Goal: Task Accomplishment & Management: Manage account settings

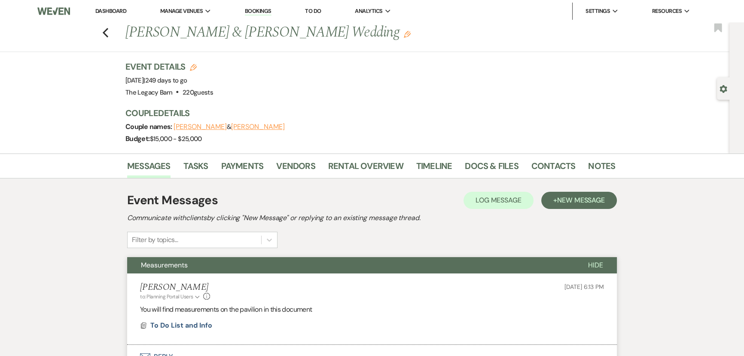
click at [104, 13] on link "Dashboard" at bounding box center [110, 10] width 31 height 7
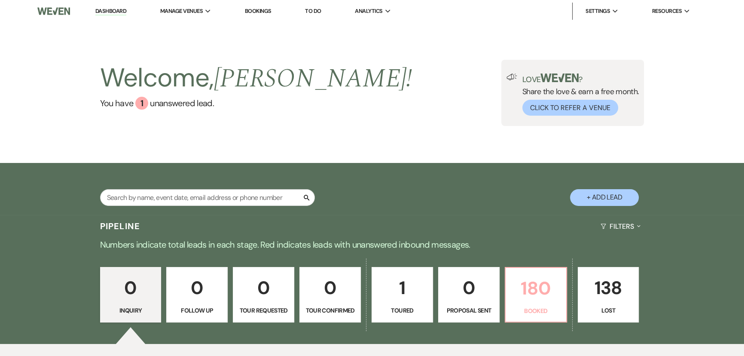
click at [517, 284] on p "180" at bounding box center [536, 288] width 50 height 29
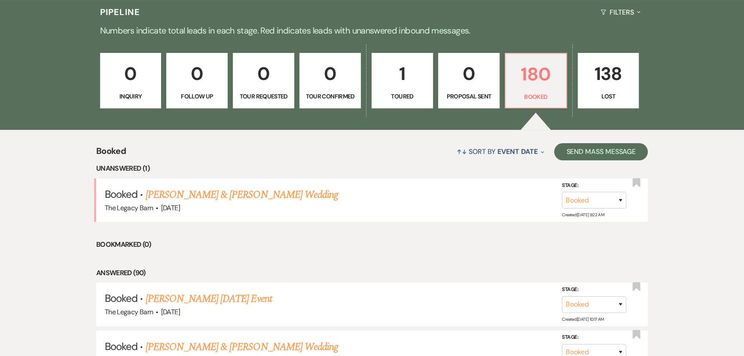
scroll to position [312, 0]
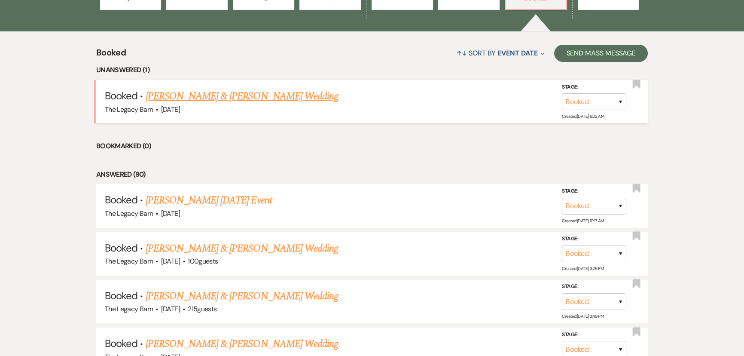
click at [217, 95] on link "Kaitlyn Fecteau & Josiah Burr's Wedding" at bounding box center [242, 96] width 193 height 15
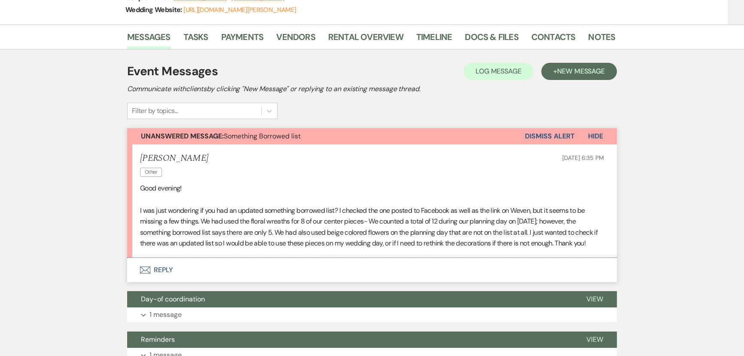
scroll to position [117, 0]
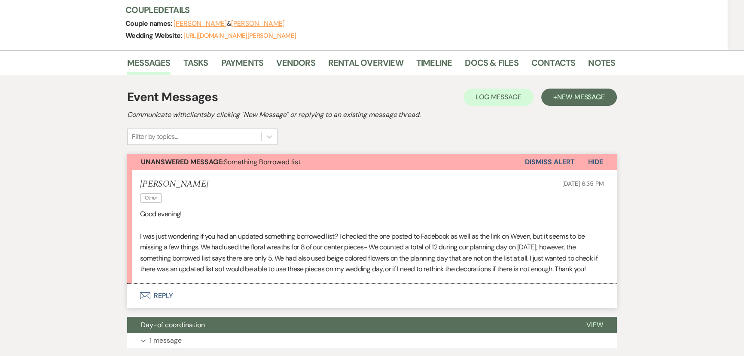
click at [152, 296] on button "Envelope Reply" at bounding box center [372, 296] width 490 height 24
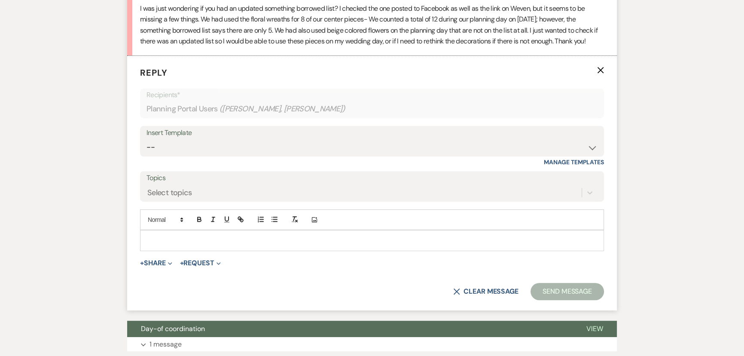
scroll to position [349, 0]
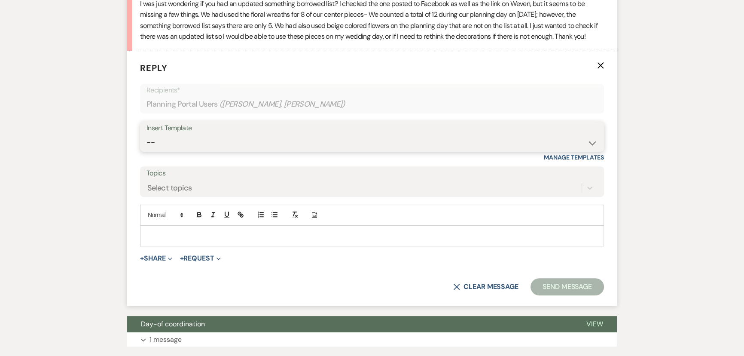
click at [166, 141] on select "-- Documents for Conversion Planning Portal Introduction Initial Inquiry Respon…" at bounding box center [372, 142] width 451 height 17
select select "3623"
click at [147, 134] on select "-- Documents for Conversion Planning Portal Introduction Initial Inquiry Respon…" at bounding box center [372, 142] width 451 height 17
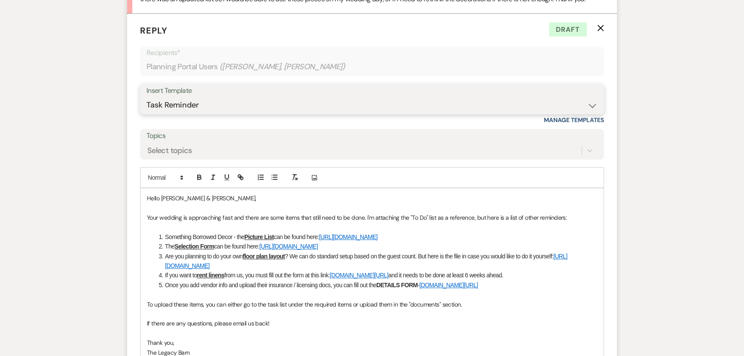
scroll to position [391, 0]
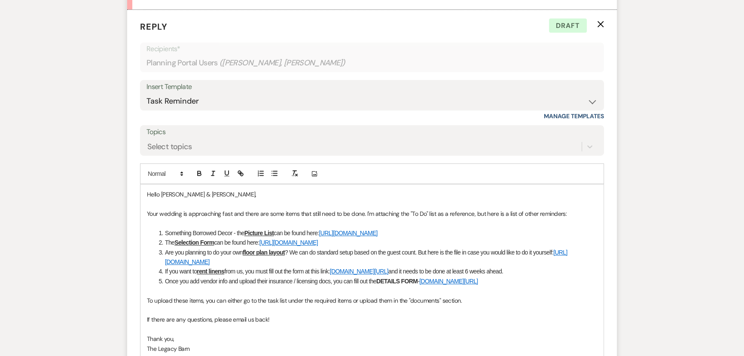
click at [202, 195] on p "Hello Kaitlyn & Josiah," at bounding box center [372, 194] width 450 height 9
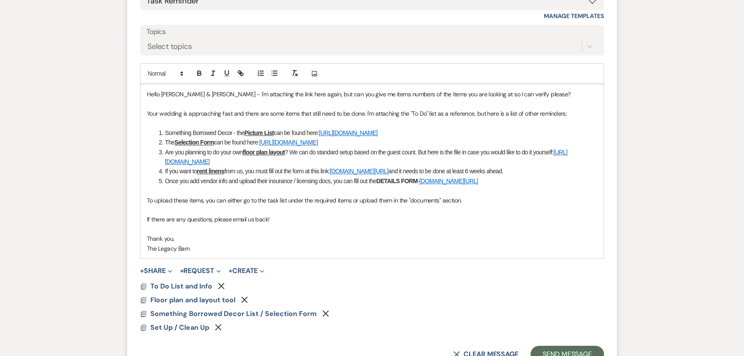
scroll to position [547, 0]
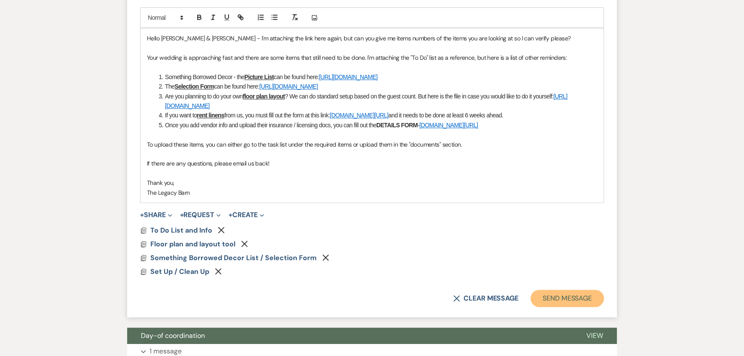
click at [560, 295] on button "Send Message" at bounding box center [567, 298] width 73 height 17
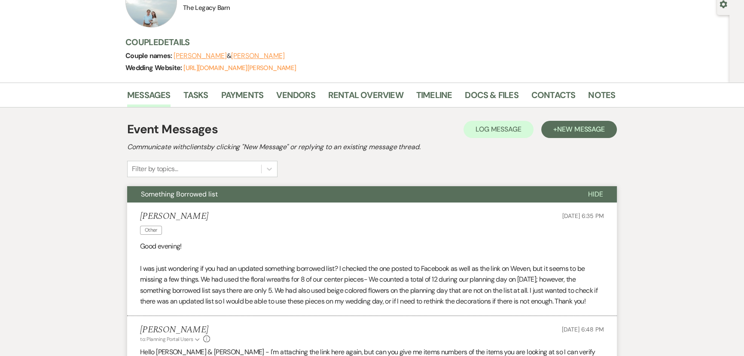
scroll to position [0, 0]
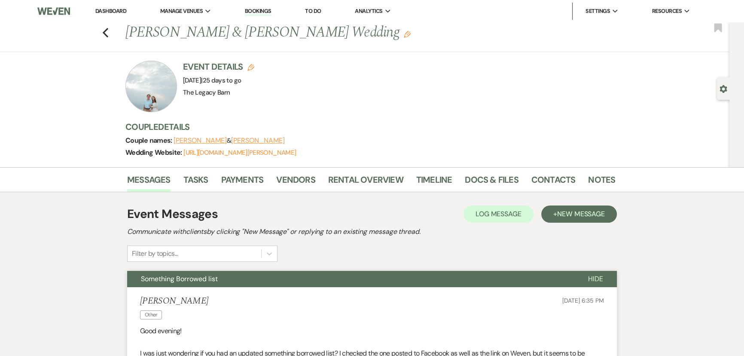
click at [103, 9] on link "Dashboard" at bounding box center [110, 10] width 31 height 7
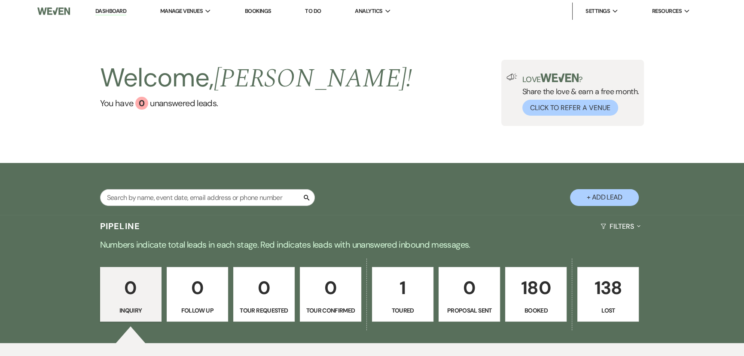
click at [526, 292] on p "180" at bounding box center [536, 287] width 50 height 29
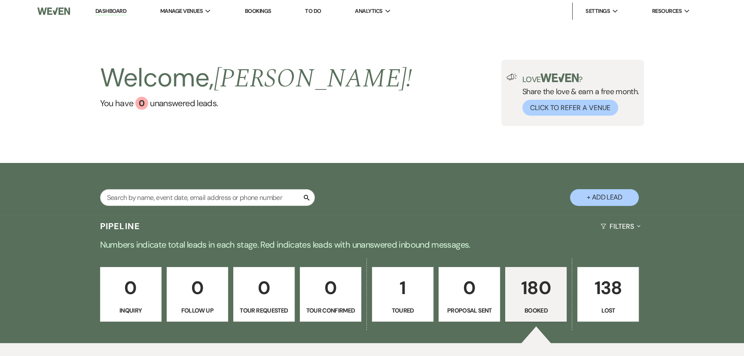
scroll to position [195, 0]
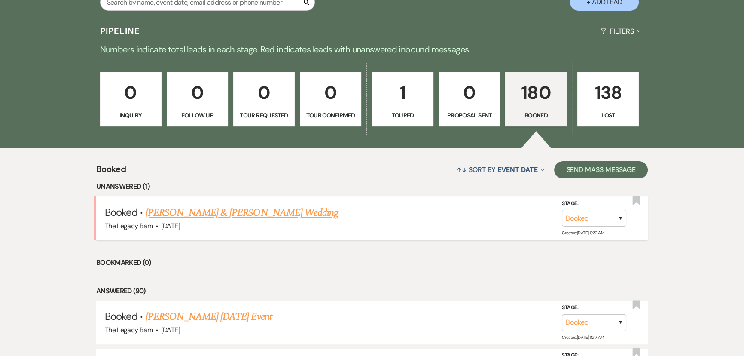
click at [229, 214] on link "Kaitlyn Fecteau & Josiah Burr's Wedding" at bounding box center [242, 212] width 193 height 15
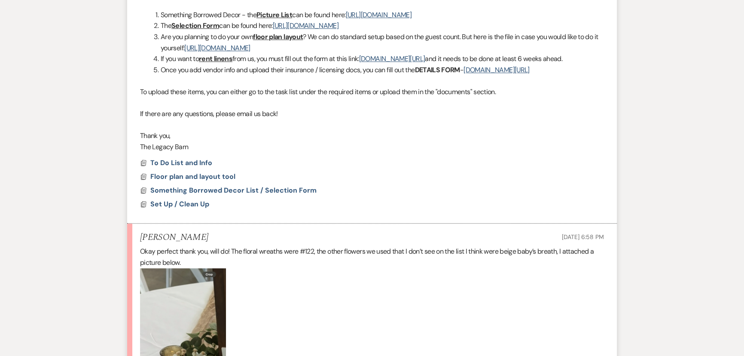
scroll to position [586, 0]
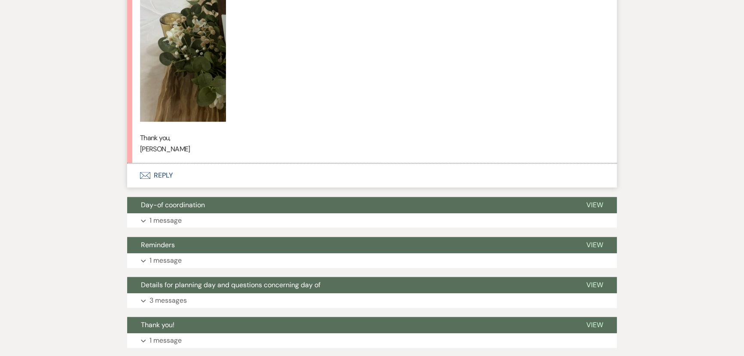
click at [158, 185] on button "Envelope Reply" at bounding box center [372, 175] width 490 height 24
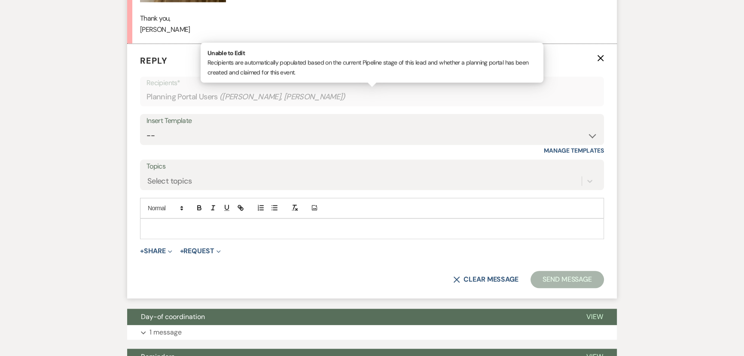
scroll to position [943, 0]
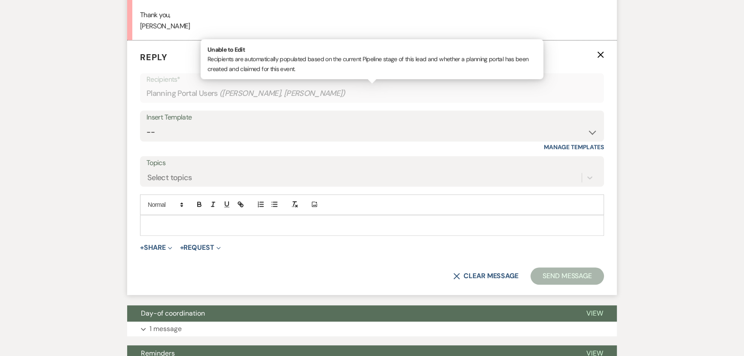
click at [154, 230] on p at bounding box center [372, 224] width 450 height 9
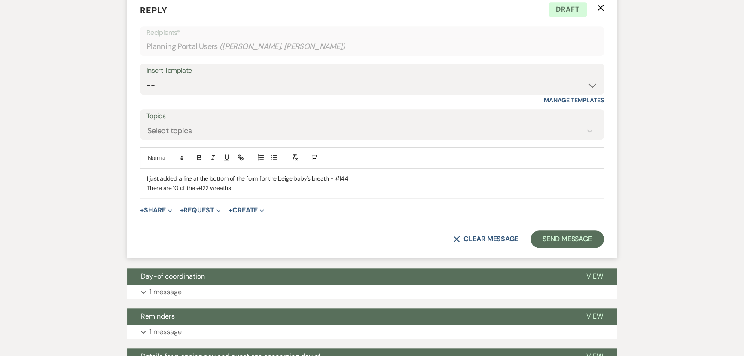
scroll to position [1139, 0]
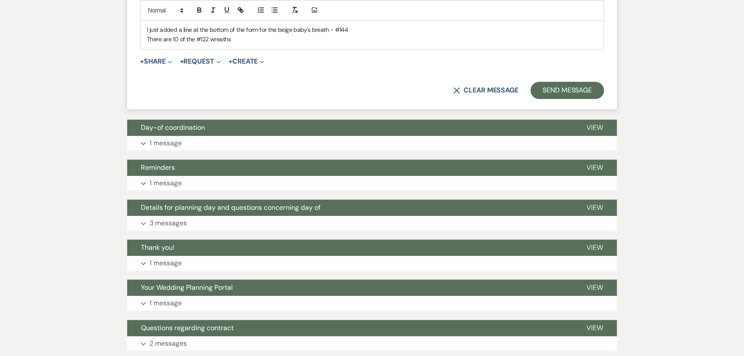
click at [147, 44] on p "There are 10 of the #122 wreaths" at bounding box center [372, 38] width 450 height 9
click at [284, 44] on p "we counted and there are 10 of the #122 wreaths" at bounding box center [372, 38] width 450 height 9
click at [570, 99] on button "Send Message" at bounding box center [567, 90] width 73 height 17
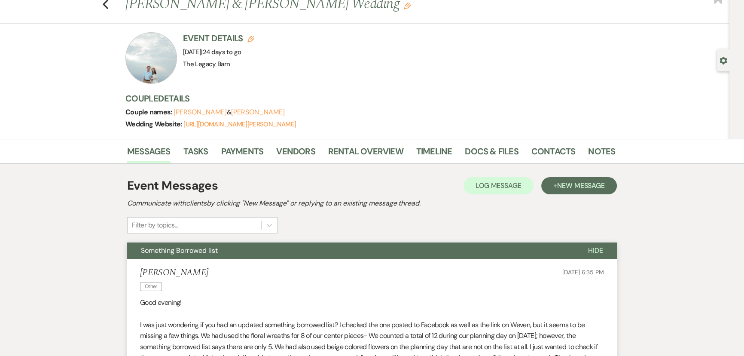
scroll to position [0, 0]
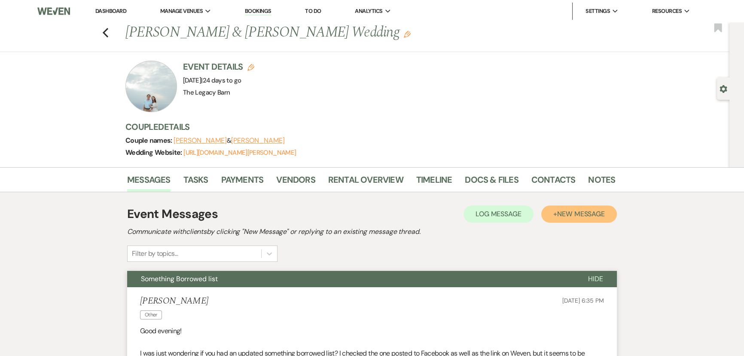
click at [583, 211] on span "New Message" at bounding box center [581, 213] width 48 height 9
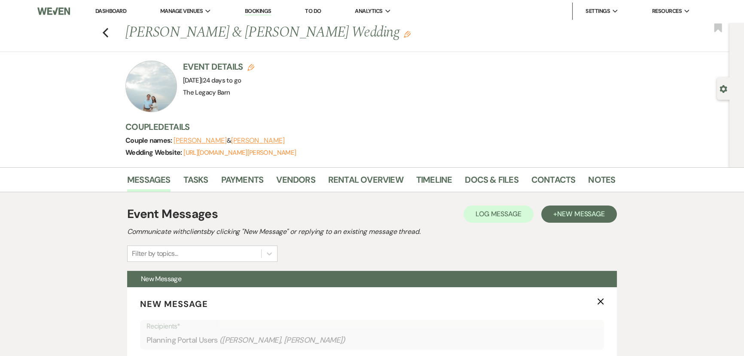
click at [106, 7] on li "Dashboard" at bounding box center [111, 11] width 40 height 17
click at [601, 300] on icon "X" at bounding box center [600, 301] width 7 height 7
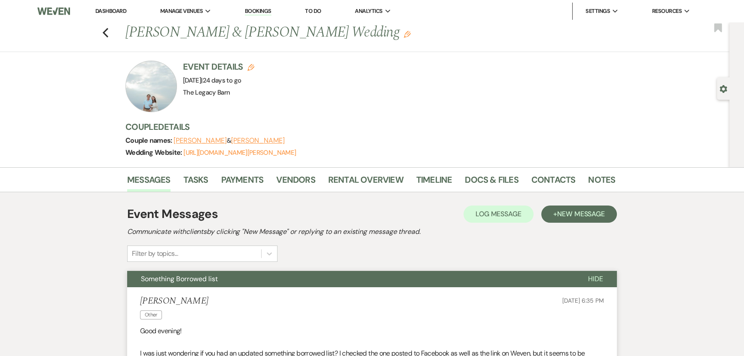
click at [108, 11] on link "Dashboard" at bounding box center [110, 10] width 31 height 7
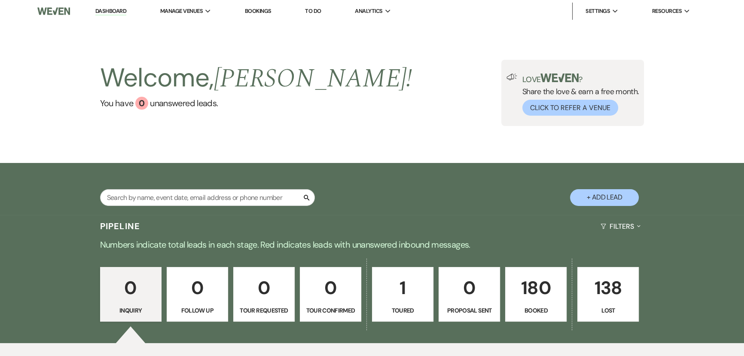
click at [544, 303] on link "180 Booked" at bounding box center [535, 294] width 61 height 55
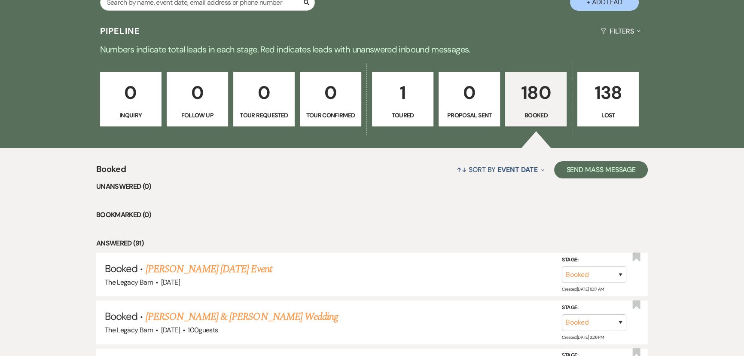
scroll to position [312, 0]
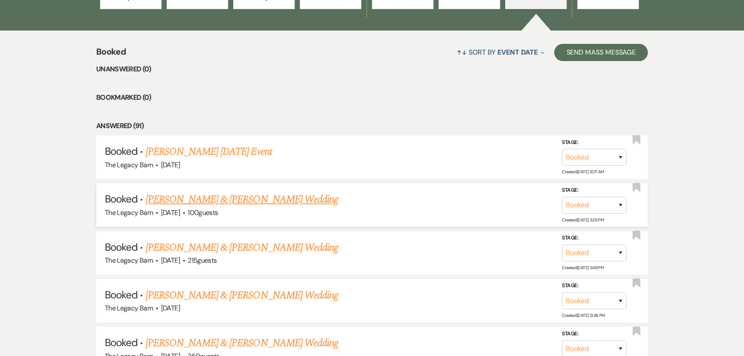
click at [217, 198] on link "Jae Smith & Kat Marck's Wedding" at bounding box center [242, 199] width 193 height 15
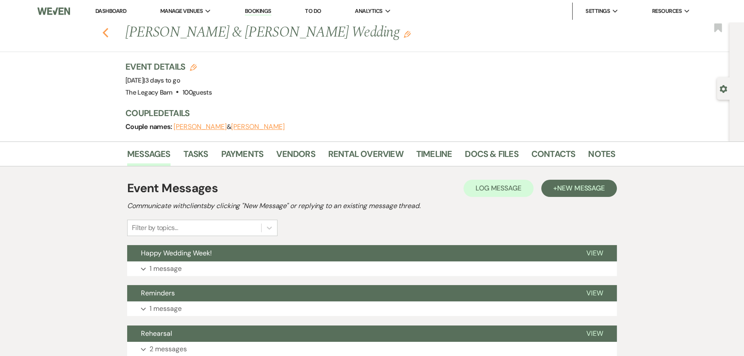
click at [109, 33] on icon "Previous" at bounding box center [105, 33] width 6 height 10
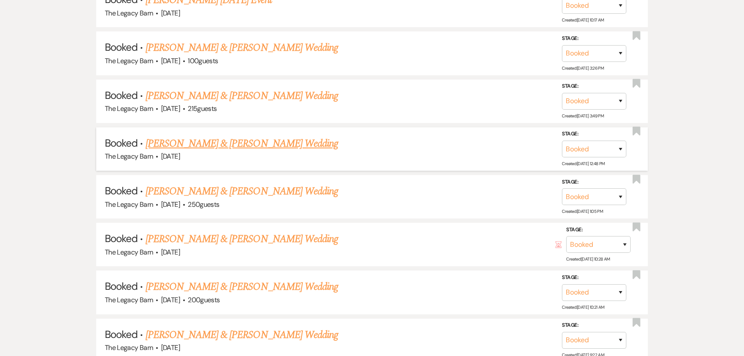
scroll to position [468, 0]
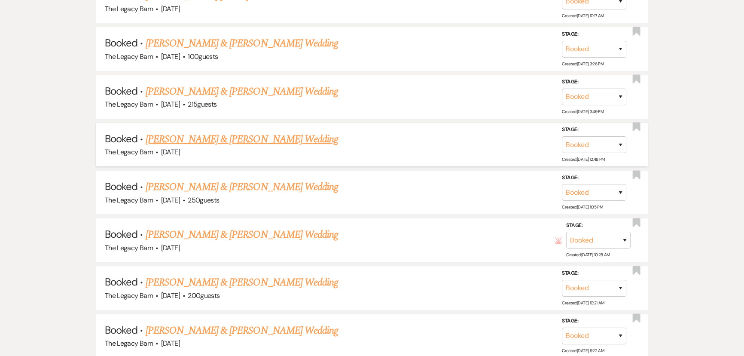
click at [230, 139] on link "[PERSON_NAME] & [PERSON_NAME] Wedding" at bounding box center [242, 138] width 193 height 15
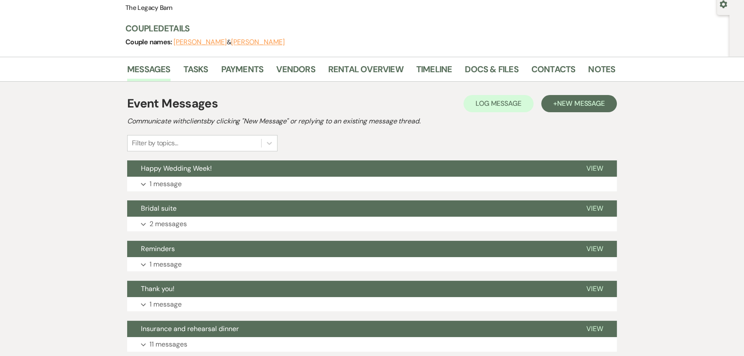
scroll to position [73, 0]
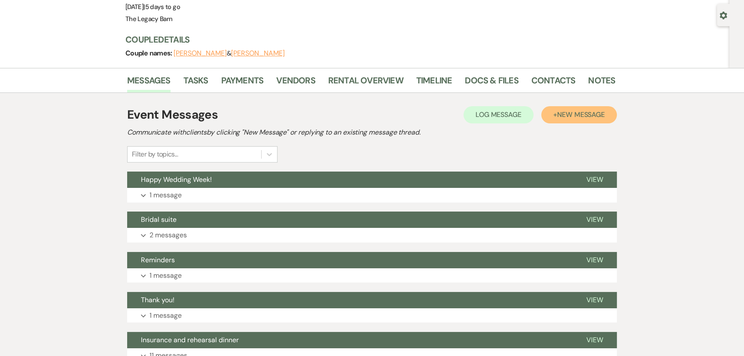
click at [546, 119] on button "+ New Message" at bounding box center [579, 114] width 76 height 17
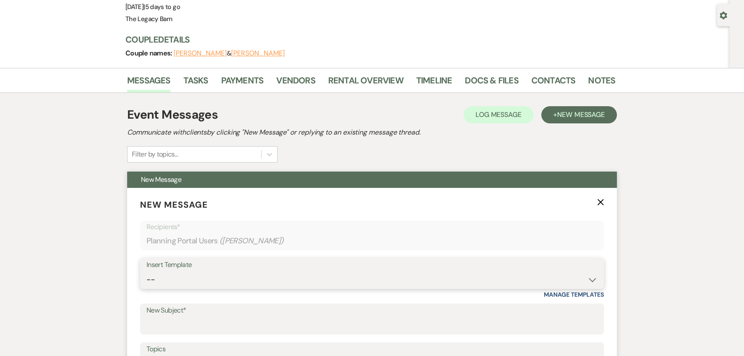
click at [164, 283] on select "-- Documents for Conversion Planning Portal Introduction Initial Inquiry Respon…" at bounding box center [372, 279] width 451 height 17
click at [160, 323] on input "New Subject*" at bounding box center [372, 325] width 451 height 17
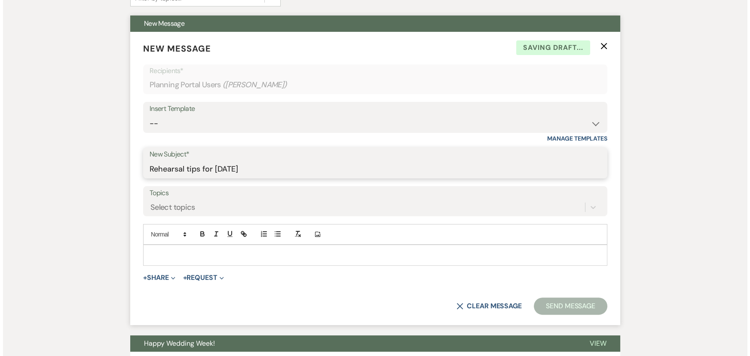
scroll to position [230, 0]
type input "Rehearsal tips for [DATE]"
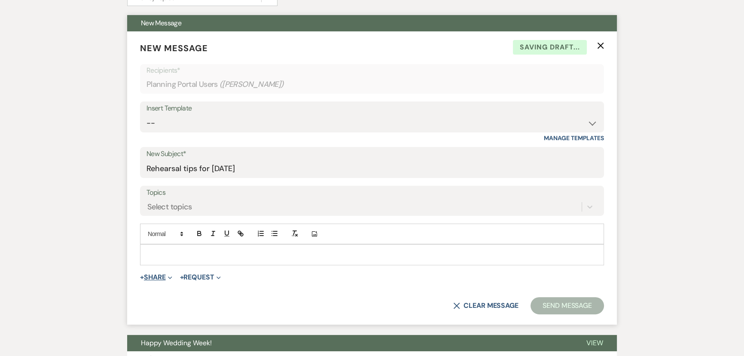
click at [156, 275] on button "+ Share Expand" at bounding box center [156, 277] width 32 height 7
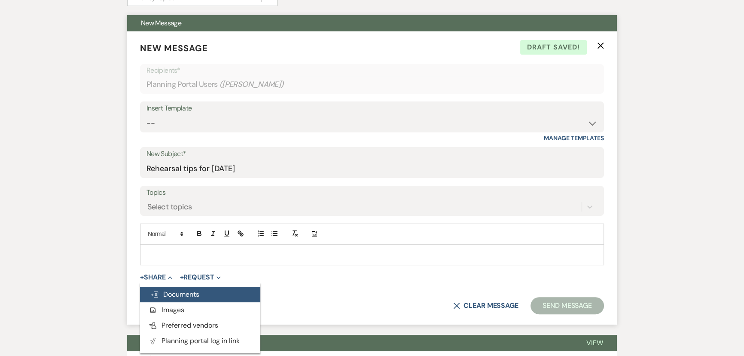
click at [167, 292] on span "Doc Upload Documents" at bounding box center [174, 294] width 49 height 9
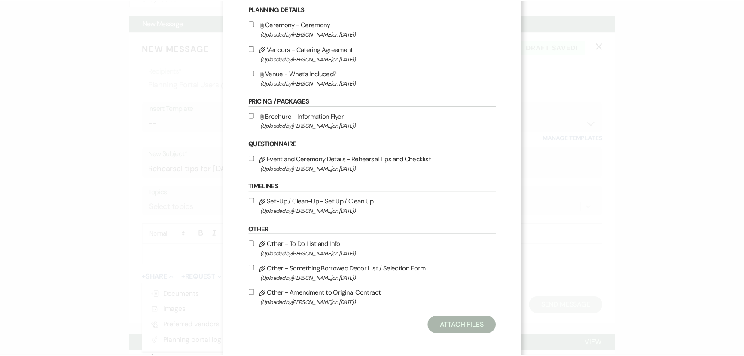
scroll to position [468, 0]
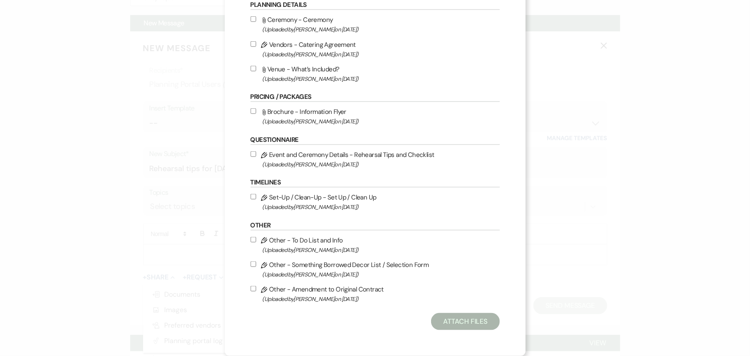
click at [251, 155] on input "Pencil Event and Ceremony Details - Rehearsal Tips and Checklist (Uploaded by G…" at bounding box center [254, 154] width 6 height 6
checkbox input "true"
click at [453, 315] on button "Attach Files" at bounding box center [465, 321] width 68 height 17
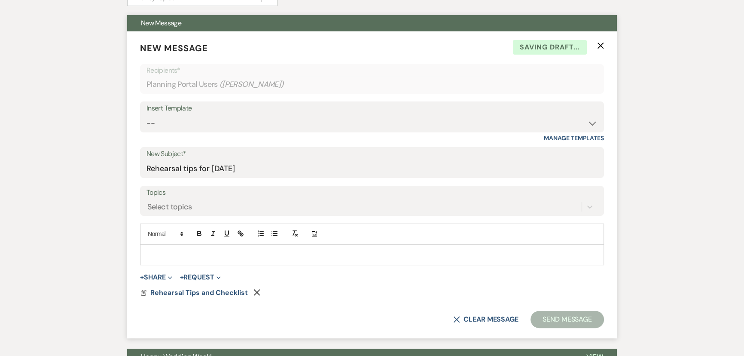
click at [150, 257] on p at bounding box center [372, 254] width 450 height 9
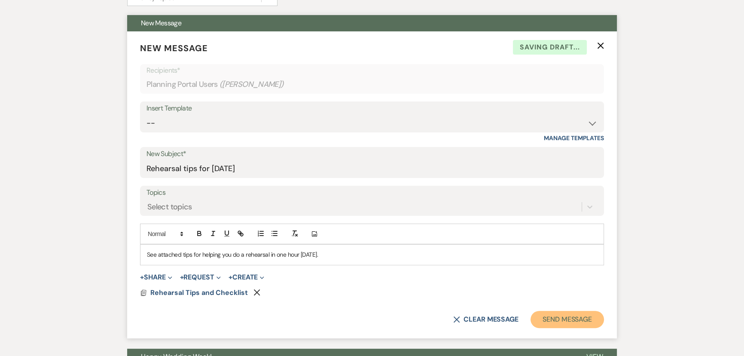
click at [566, 323] on button "Send Message" at bounding box center [567, 319] width 73 height 17
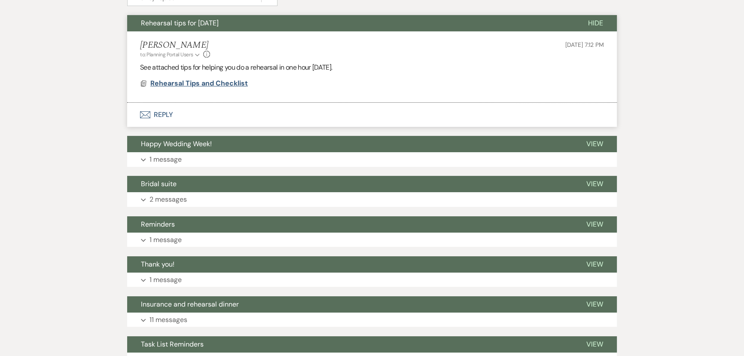
scroll to position [0, 0]
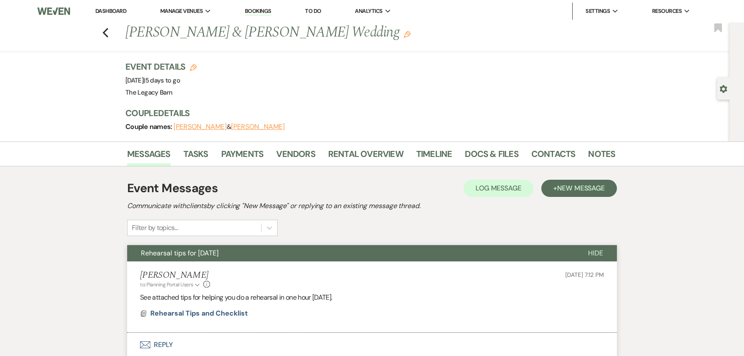
click at [101, 12] on link "Dashboard" at bounding box center [110, 10] width 31 height 7
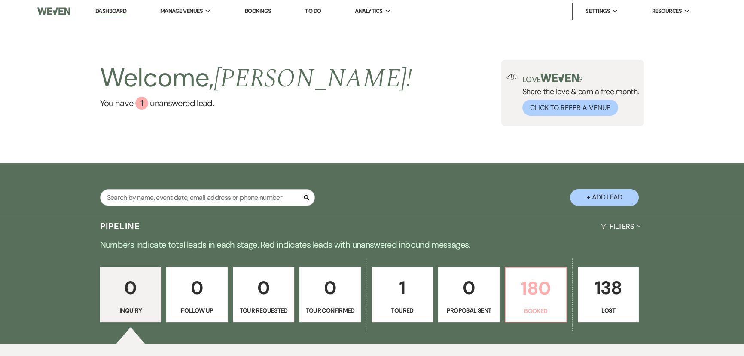
click at [529, 314] on p "Booked" at bounding box center [536, 310] width 50 height 9
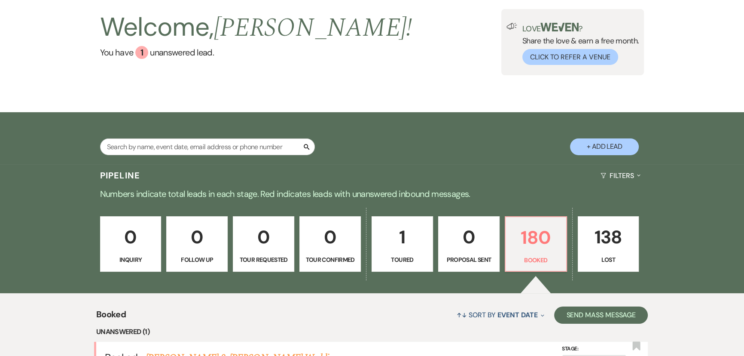
scroll to position [195, 0]
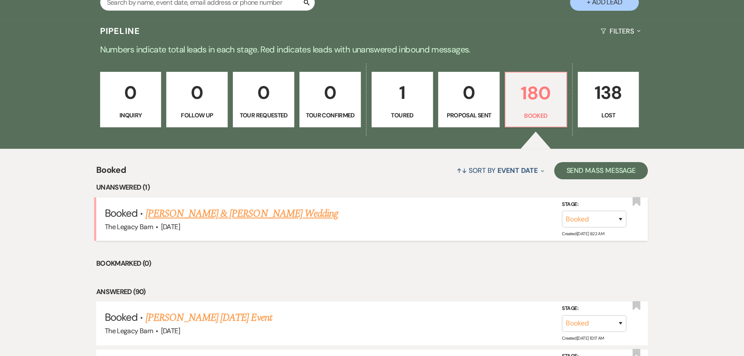
click at [223, 214] on link "Kaitlyn Fecteau & Josiah Burr's Wedding" at bounding box center [242, 213] width 193 height 15
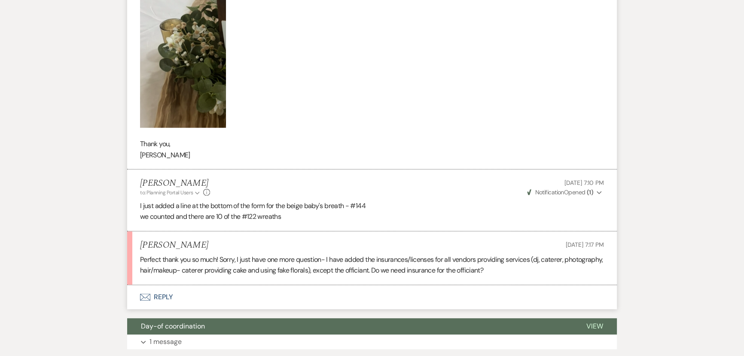
scroll to position [820, 0]
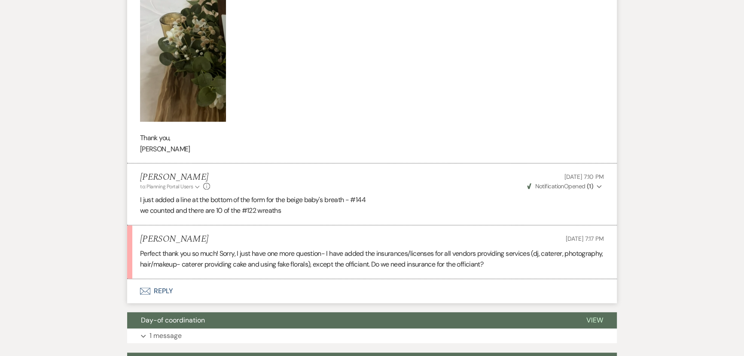
click at [165, 302] on button "Envelope Reply" at bounding box center [372, 291] width 490 height 24
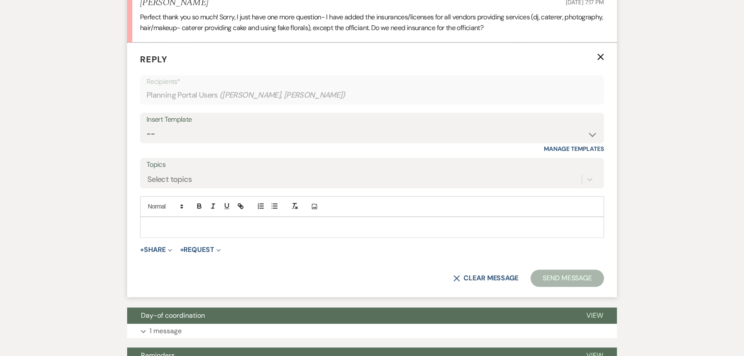
scroll to position [1059, 0]
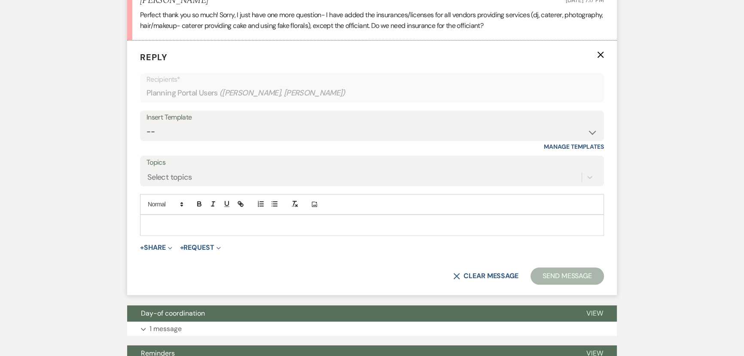
click at [162, 229] on p at bounding box center [372, 224] width 450 height 9
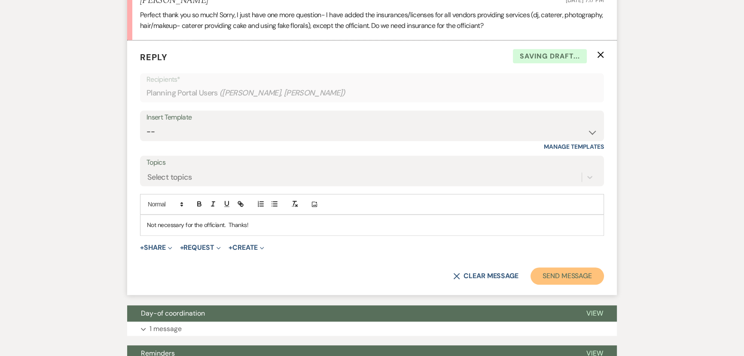
click at [550, 284] on button "Send Message" at bounding box center [567, 275] width 73 height 17
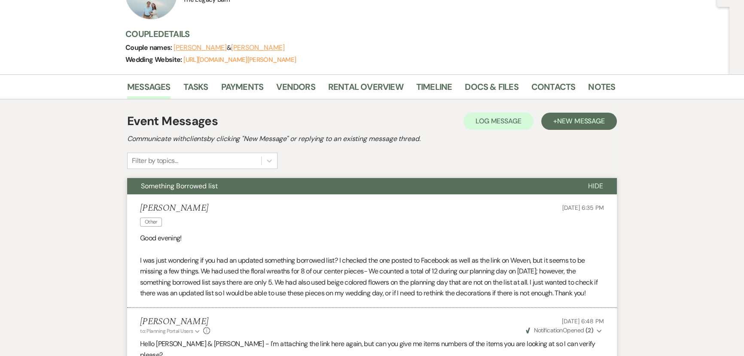
scroll to position [0, 0]
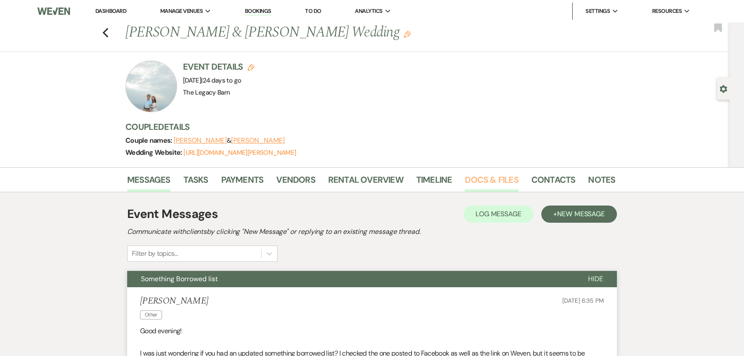
click at [485, 175] on link "Docs & Files" at bounding box center [491, 182] width 53 height 19
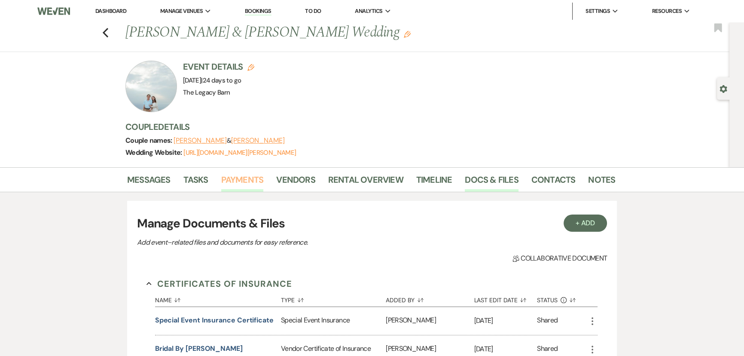
click at [247, 180] on link "Payments" at bounding box center [242, 182] width 43 height 19
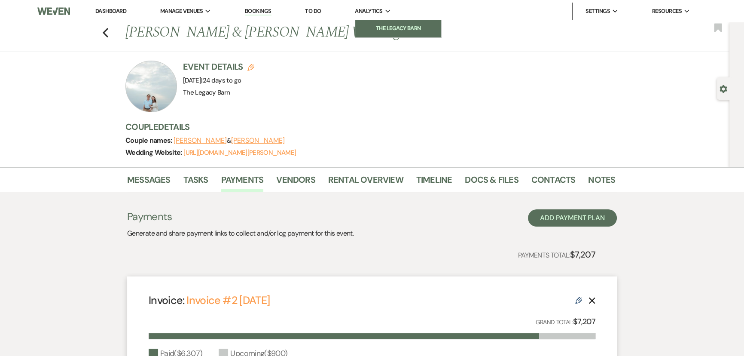
click at [379, 34] on link "The Legacy Barn" at bounding box center [398, 28] width 86 height 17
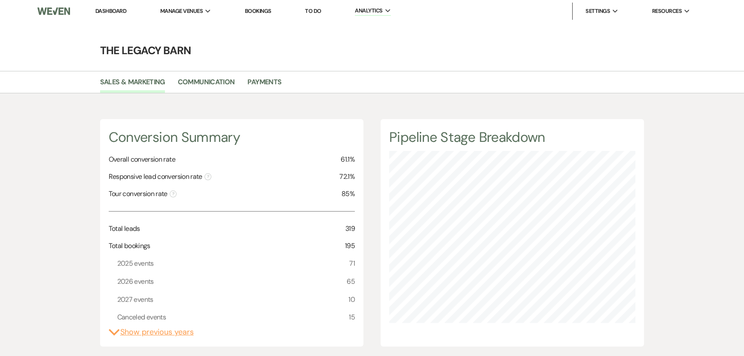
scroll to position [356, 744]
click at [107, 9] on link "Dashboard" at bounding box center [110, 10] width 31 height 7
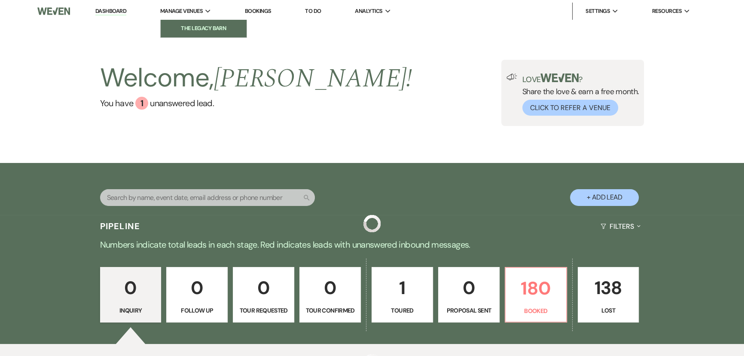
click at [191, 26] on li "The Legacy Barn" at bounding box center [203, 28] width 77 height 9
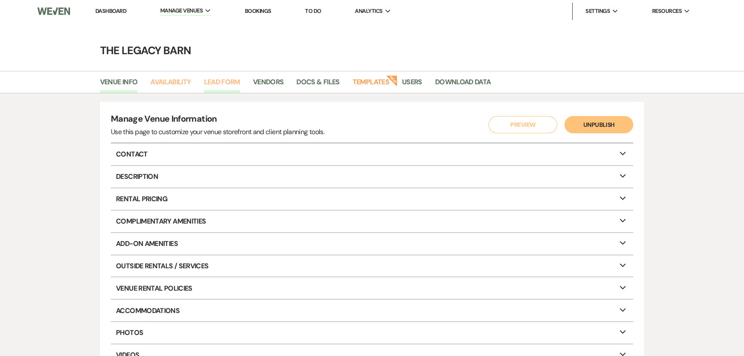
click at [184, 81] on link "Availability" at bounding box center [170, 84] width 40 height 16
select select "3"
select select "2026"
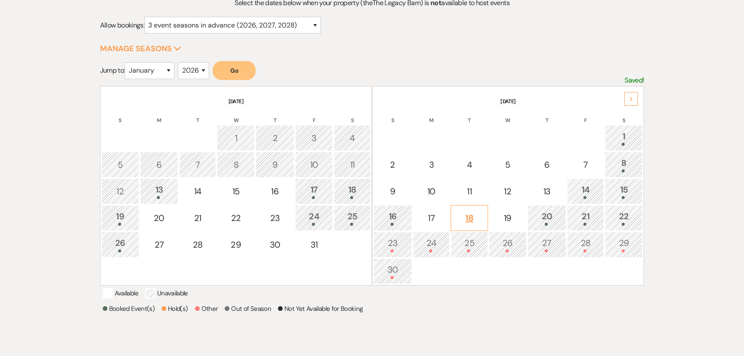
scroll to position [117, 0]
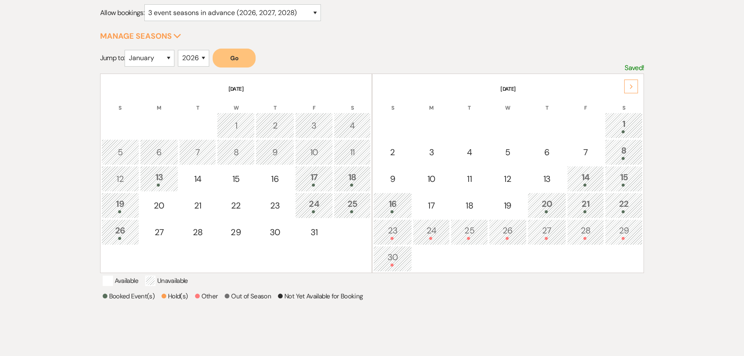
click at [581, 183] on div at bounding box center [586, 184] width 28 height 3
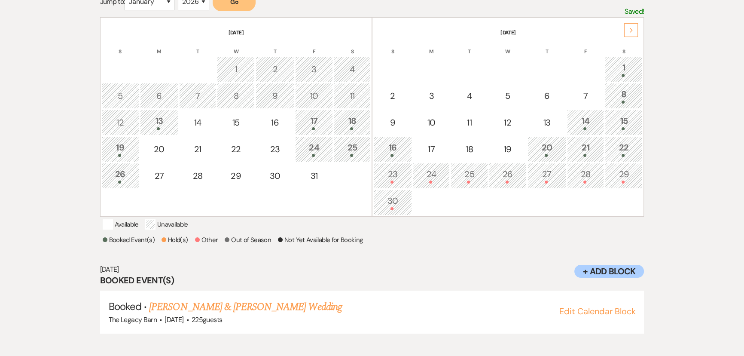
scroll to position [177, 0]
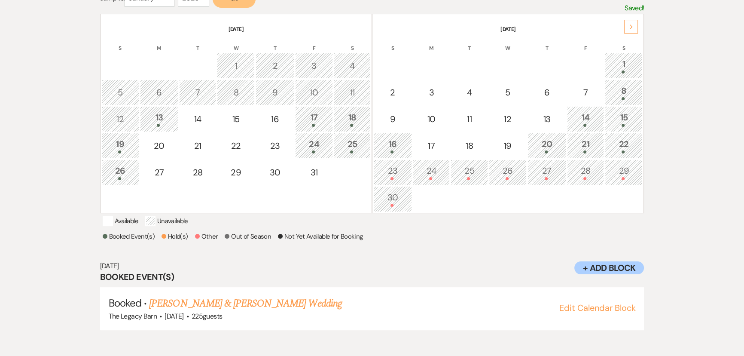
click at [625, 120] on div "15" at bounding box center [624, 119] width 28 height 16
click at [406, 146] on div "16" at bounding box center [392, 146] width 29 height 16
click at [583, 144] on div "21" at bounding box center [586, 146] width 28 height 16
click at [615, 146] on div "22" at bounding box center [624, 146] width 28 height 16
click at [627, 25] on div "Next" at bounding box center [631, 27] width 14 height 14
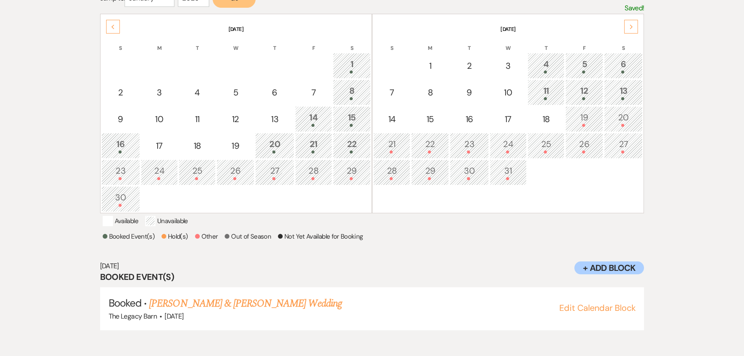
click at [570, 67] on div "5" at bounding box center [584, 66] width 28 height 16
click at [550, 66] on div "4" at bounding box center [546, 66] width 28 height 16
click at [621, 65] on div "6" at bounding box center [623, 66] width 29 height 16
click at [541, 92] on div "11" at bounding box center [546, 92] width 28 height 16
click at [586, 90] on div "12" at bounding box center [584, 92] width 28 height 16
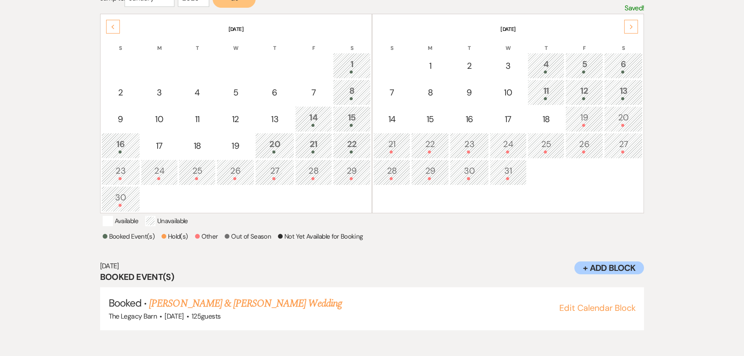
click at [618, 87] on div "13" at bounding box center [623, 92] width 29 height 16
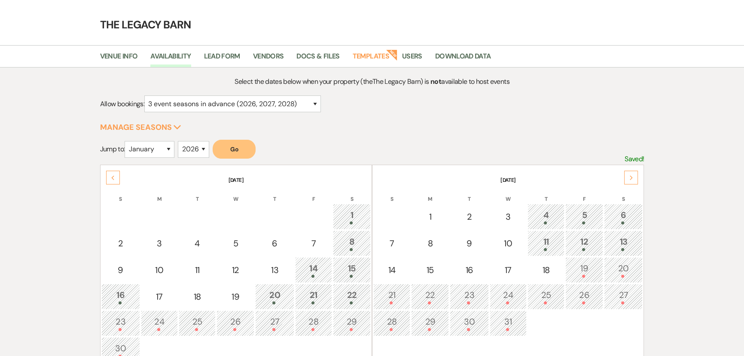
scroll to position [21, 0]
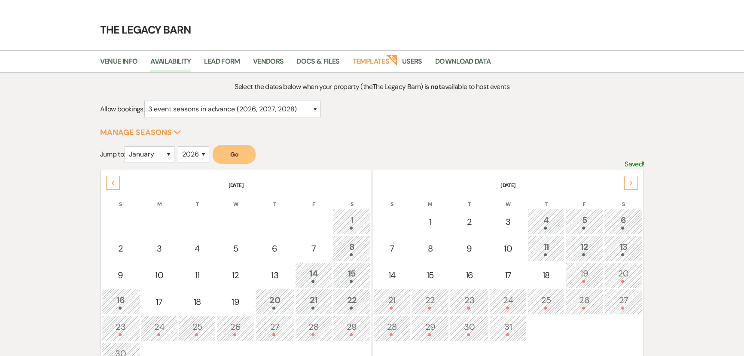
click at [114, 180] on icon "Previous" at bounding box center [113, 182] width 4 height 5
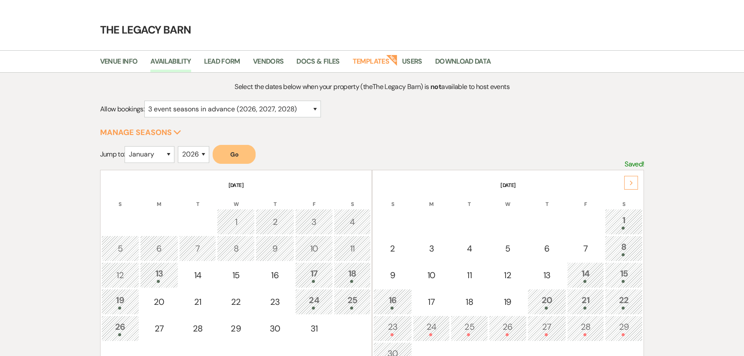
click at [630, 180] on icon "Next" at bounding box center [632, 182] width 4 height 5
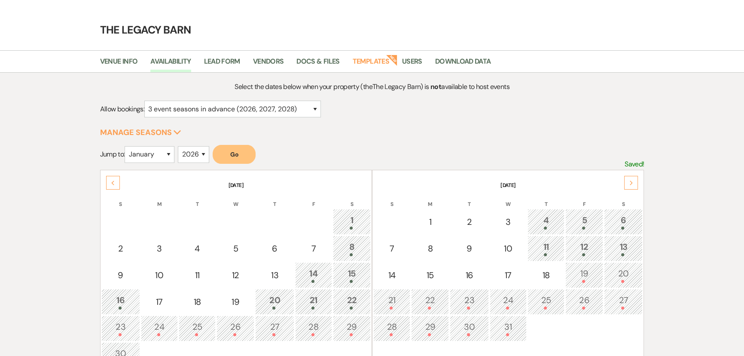
click at [622, 217] on div "6" at bounding box center [623, 222] width 29 height 16
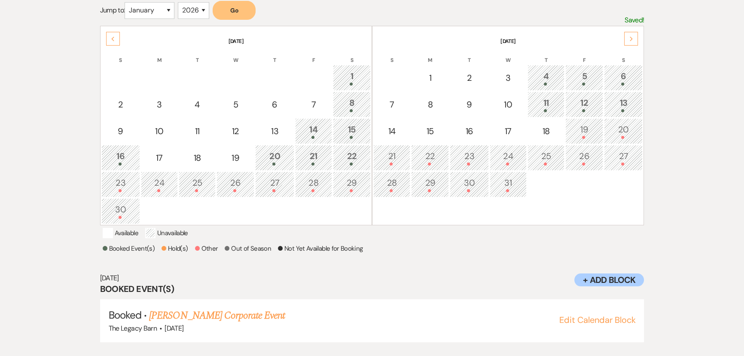
scroll to position [177, 0]
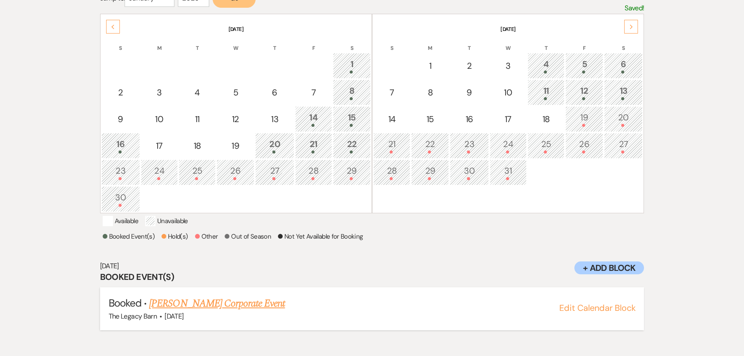
click at [220, 311] on link "Sherry Moore's Corporate Event" at bounding box center [217, 303] width 136 height 15
click at [110, 27] on div "Previous" at bounding box center [113, 27] width 14 height 14
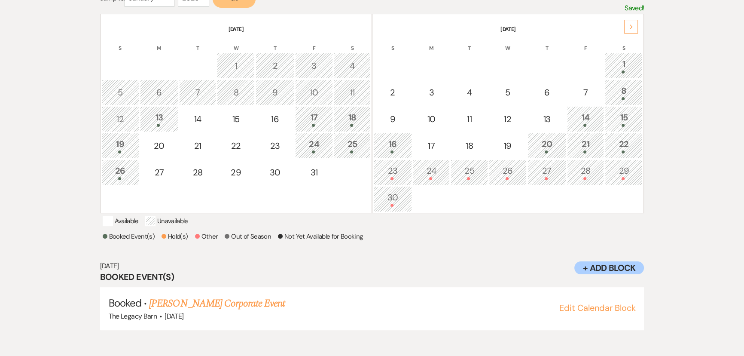
click at [309, 117] on div "17" at bounding box center [314, 119] width 28 height 16
click at [197, 311] on link "Jae Smith & Kat Marck's Wedding" at bounding box center [245, 303] width 193 height 15
click at [342, 120] on div "18" at bounding box center [353, 119] width 28 height 16
click at [211, 311] on link "Shannon Conley & Dawson Voorhis's Wedding" at bounding box center [245, 303] width 193 height 15
click at [129, 144] on div "19" at bounding box center [120, 146] width 28 height 16
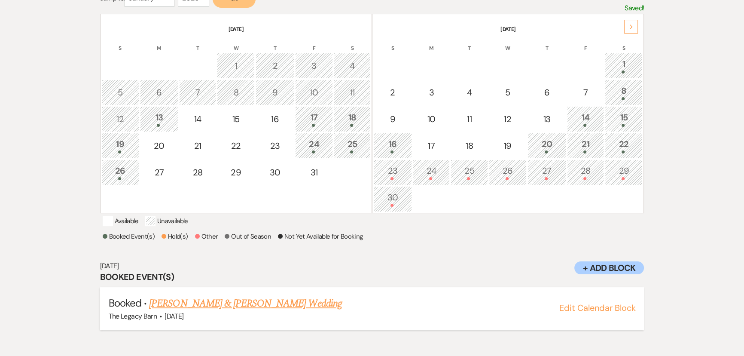
click at [227, 311] on link "[PERSON_NAME] & [PERSON_NAME] Wedding" at bounding box center [245, 303] width 193 height 15
click at [630, 28] on div "Next" at bounding box center [631, 27] width 14 height 14
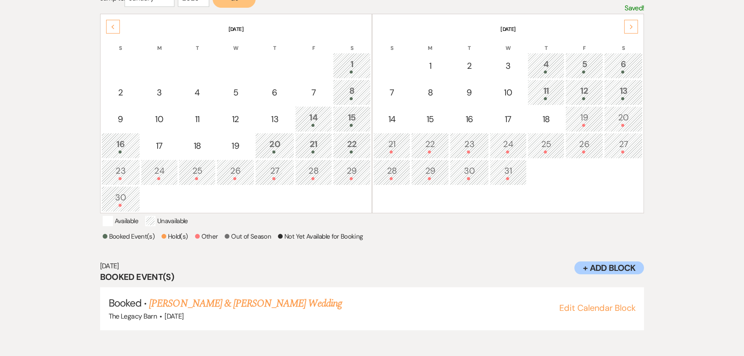
click at [621, 27] on th "December 2025" at bounding box center [507, 24] width 269 height 18
click at [630, 25] on icon "Next" at bounding box center [632, 26] width 4 height 5
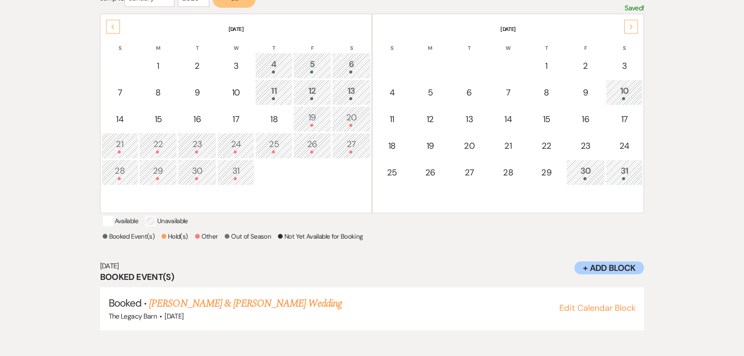
click at [627, 90] on div "10" at bounding box center [625, 92] width 28 height 16
click at [581, 173] on div "30" at bounding box center [585, 172] width 29 height 16
click at [624, 168] on div "31" at bounding box center [625, 172] width 28 height 16
click at [637, 21] on div "Next" at bounding box center [631, 27] width 14 height 14
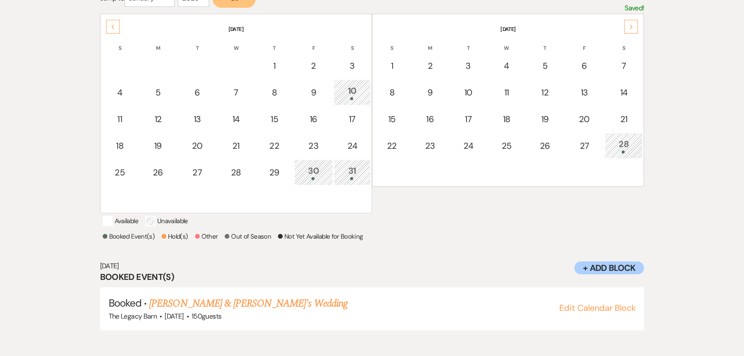
click at [633, 21] on div "Next" at bounding box center [631, 27] width 14 height 14
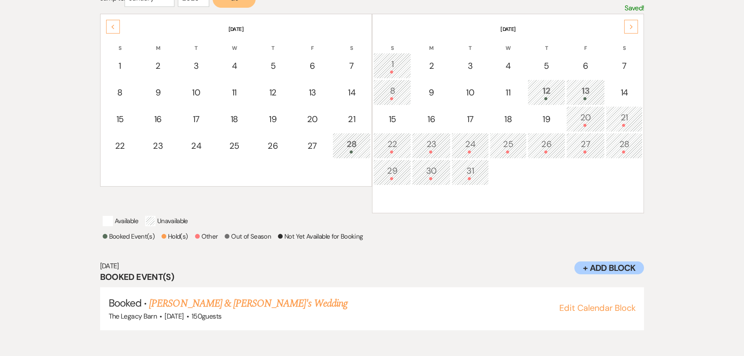
click at [396, 65] on div "1" at bounding box center [392, 66] width 28 height 16
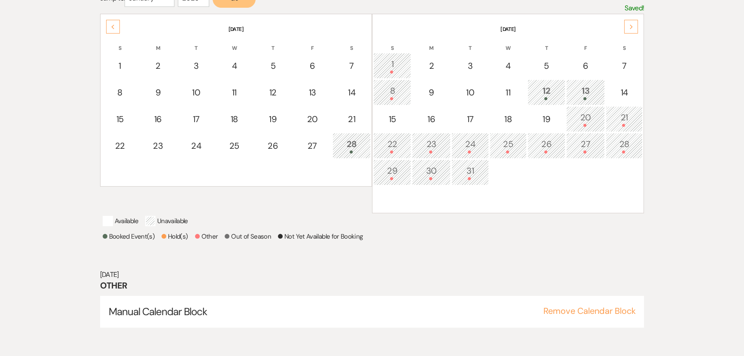
click at [389, 92] on div "8" at bounding box center [392, 92] width 28 height 16
click at [390, 144] on div "22" at bounding box center [392, 146] width 28 height 16
click at [387, 167] on div "29" at bounding box center [392, 172] width 28 height 16
click at [627, 22] on div "Next" at bounding box center [631, 27] width 14 height 14
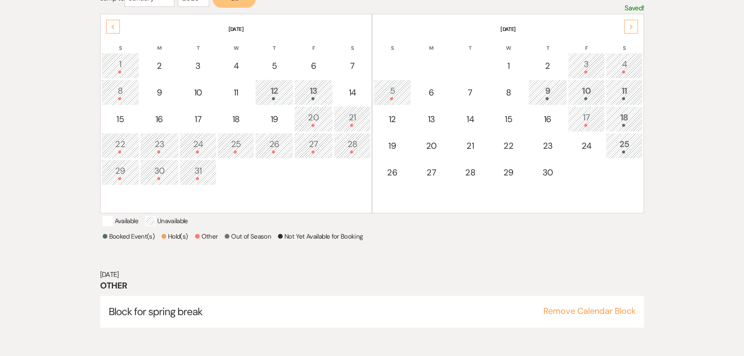
click at [633, 28] on icon "Next" at bounding box center [632, 26] width 4 height 5
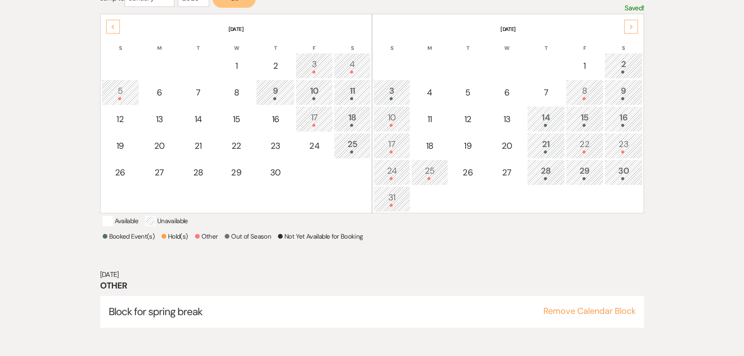
click at [578, 86] on div "8" at bounding box center [585, 92] width 28 height 16
click at [390, 119] on div "10" at bounding box center [392, 119] width 28 height 16
click at [388, 143] on div "17" at bounding box center [392, 146] width 28 height 16
click at [397, 196] on div "31" at bounding box center [392, 199] width 28 height 16
click at [630, 64] on div "2" at bounding box center [623, 66] width 29 height 16
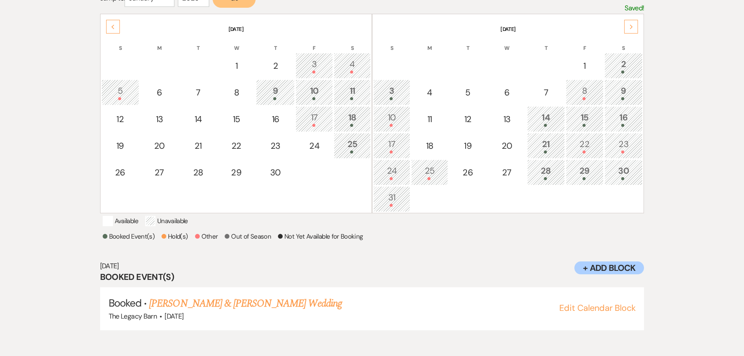
click at [382, 97] on div at bounding box center [392, 98] width 28 height 3
click at [395, 117] on div "10" at bounding box center [392, 119] width 28 height 16
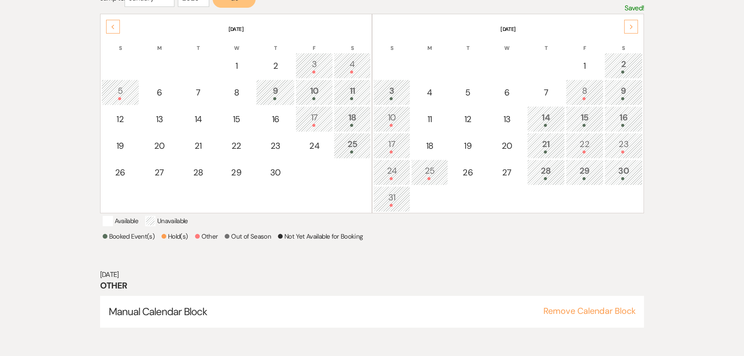
click at [580, 90] on div "8" at bounding box center [585, 92] width 28 height 16
click at [622, 88] on div "9" at bounding box center [623, 92] width 29 height 16
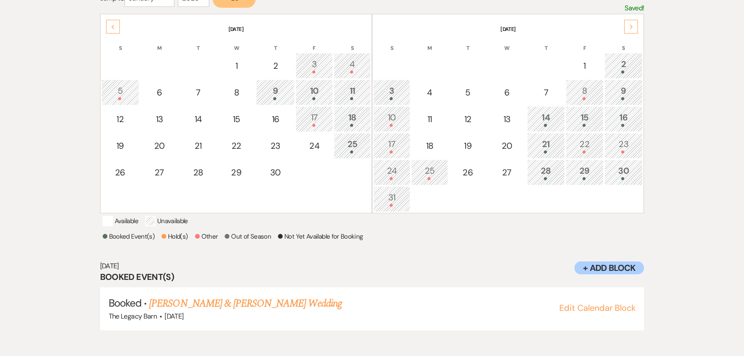
click at [585, 88] on div "8" at bounding box center [585, 92] width 28 height 16
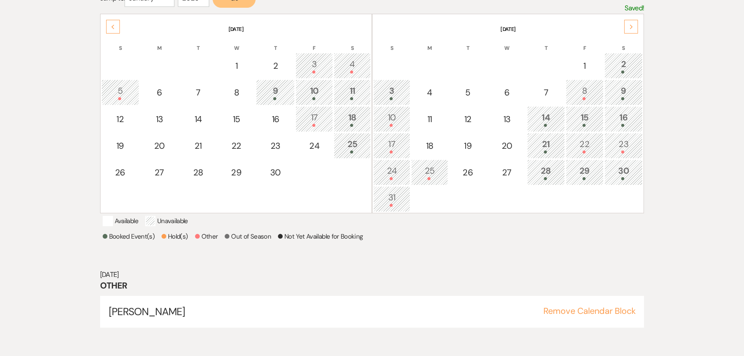
click at [398, 170] on div "24" at bounding box center [392, 172] width 28 height 16
click at [429, 172] on div "25" at bounding box center [430, 172] width 28 height 16
click at [386, 195] on div "31" at bounding box center [392, 199] width 28 height 16
click at [389, 138] on div "17" at bounding box center [392, 146] width 28 height 16
click at [386, 115] on div "10" at bounding box center [392, 119] width 28 height 16
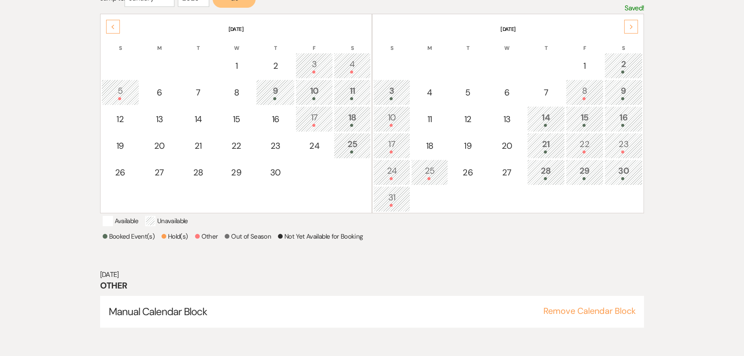
click at [576, 86] on div "8" at bounding box center [585, 92] width 28 height 16
click at [401, 119] on div "10" at bounding box center [392, 119] width 28 height 16
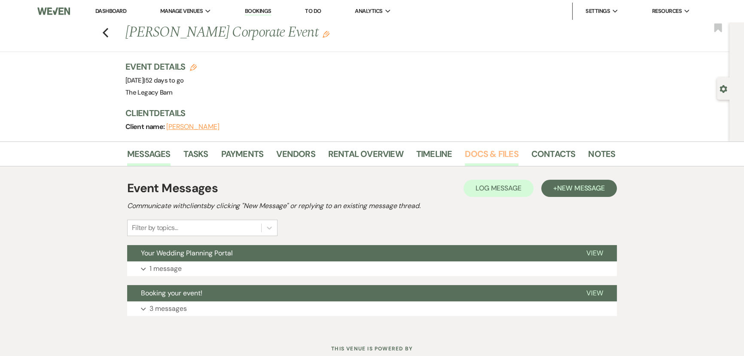
click at [477, 154] on link "Docs & Files" at bounding box center [491, 156] width 53 height 19
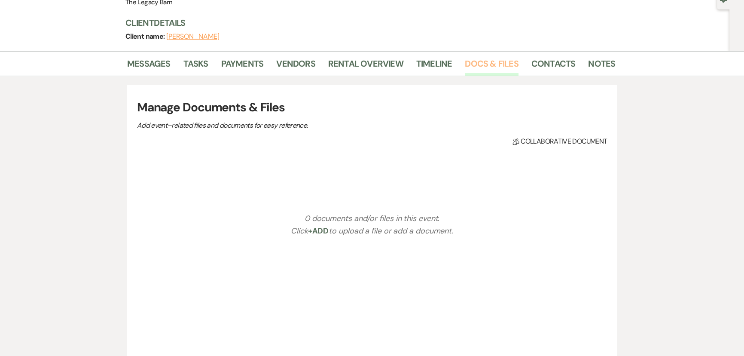
scroll to position [156, 0]
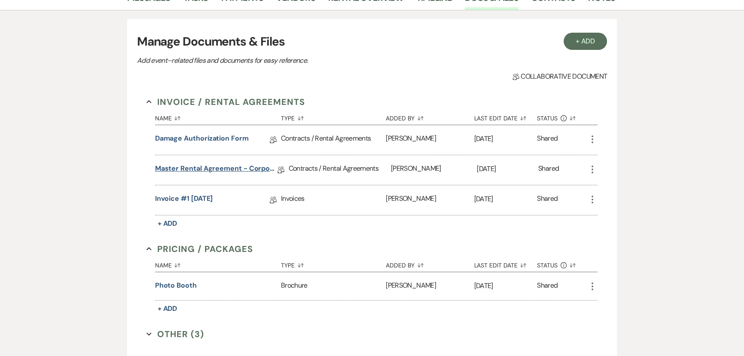
click at [210, 171] on link "Master Rental Agreement - Corporate Events" at bounding box center [216, 169] width 122 height 13
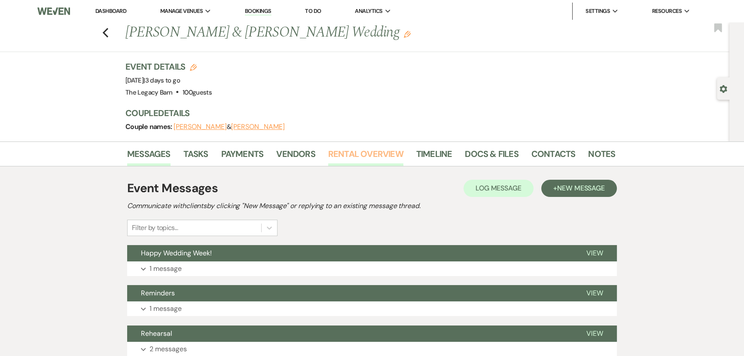
click at [347, 147] on link "Rental Overview" at bounding box center [365, 156] width 75 height 19
click at [356, 156] on link "Rental Overview" at bounding box center [365, 156] width 75 height 19
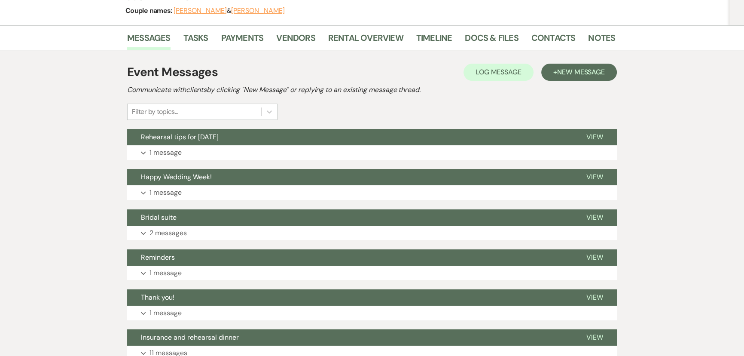
scroll to position [78, 0]
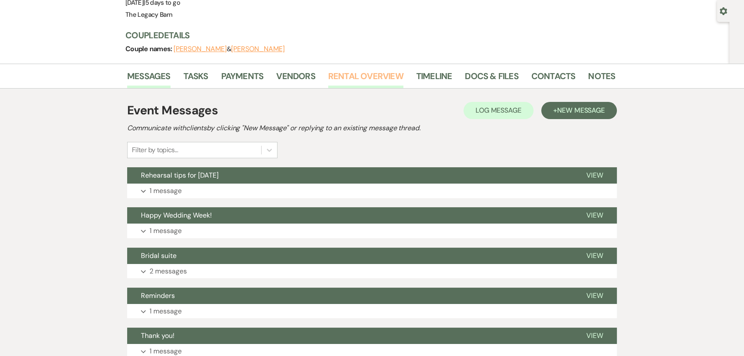
click at [348, 73] on link "Rental Overview" at bounding box center [365, 78] width 75 height 19
